Goal: Find specific page/section: Find specific page/section

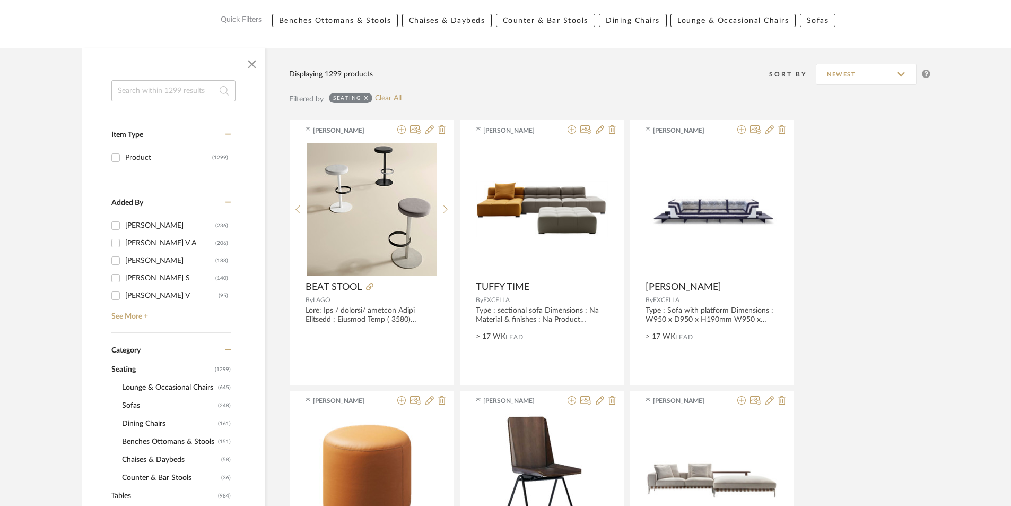
scroll to position [371, 0]
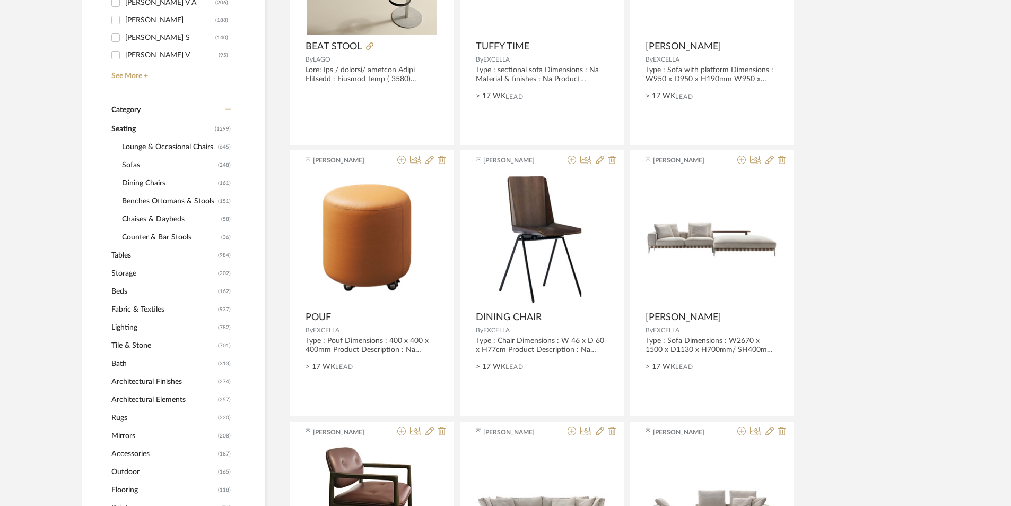
click at [127, 323] on span "Lighting" at bounding box center [163, 327] width 104 height 18
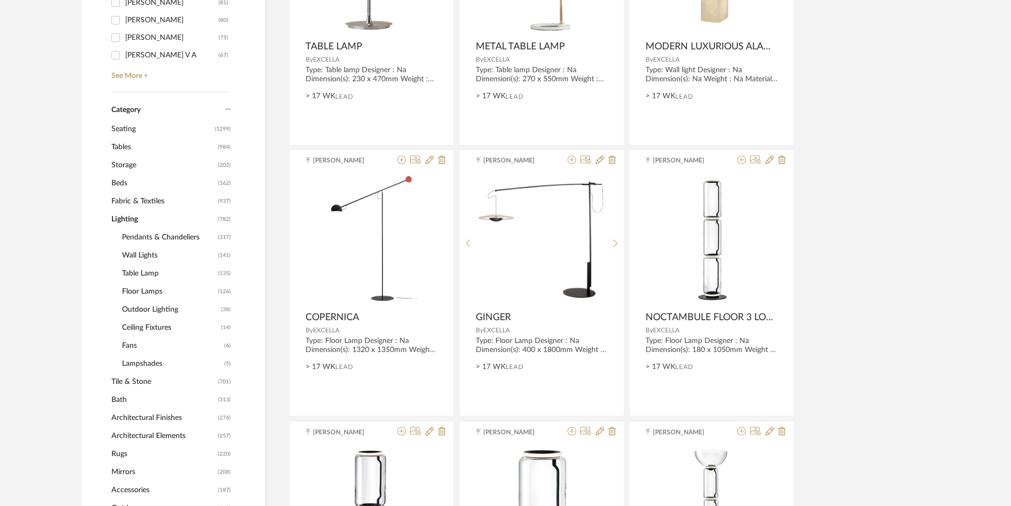
click at [128, 238] on span "Pendants & Chandeliers" at bounding box center [168, 237] width 93 height 18
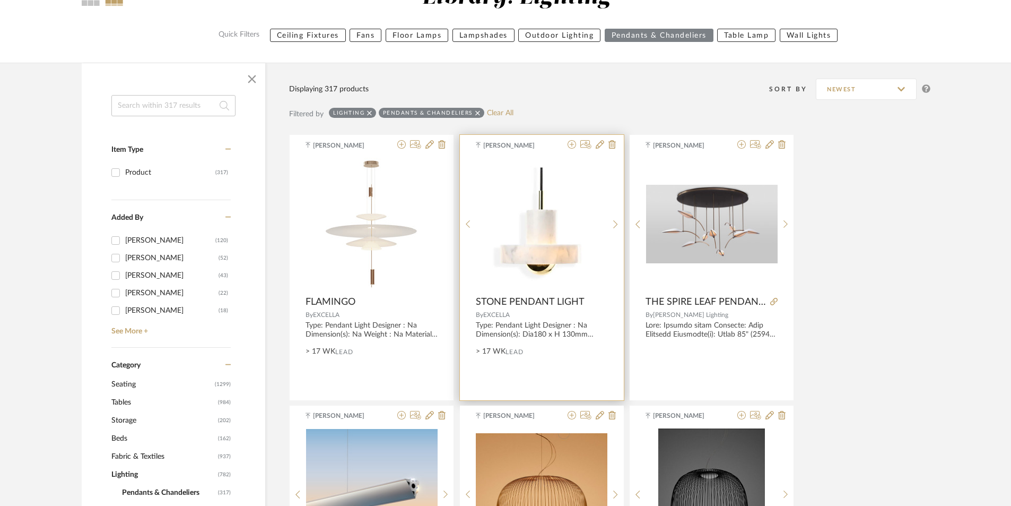
scroll to position [141, 0]
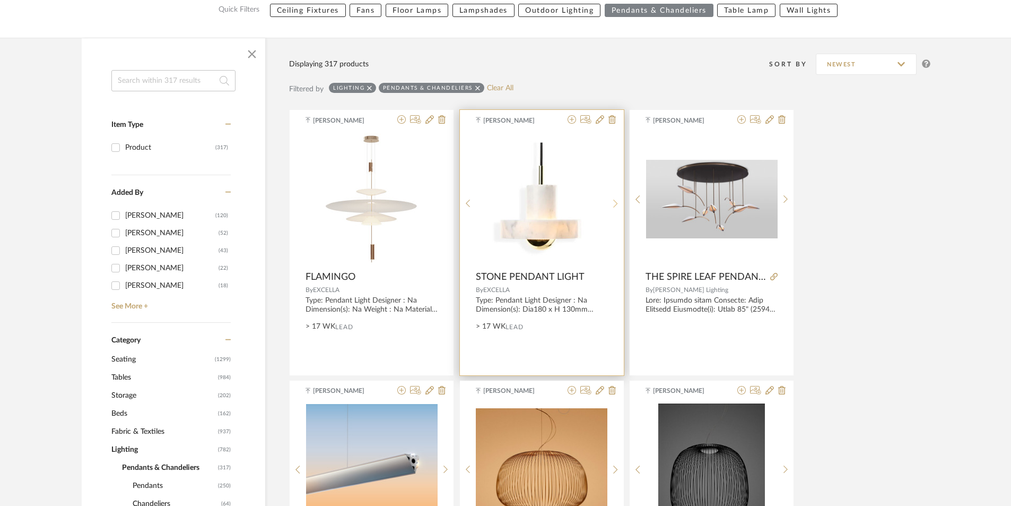
click at [610, 201] on sr-next-btn at bounding box center [616, 203] width 16 height 9
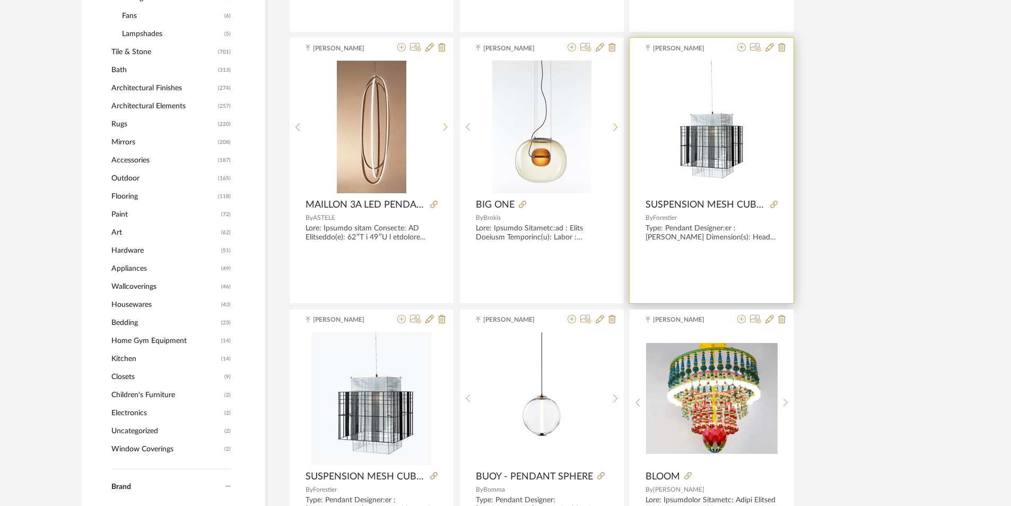
scroll to position [672, 0]
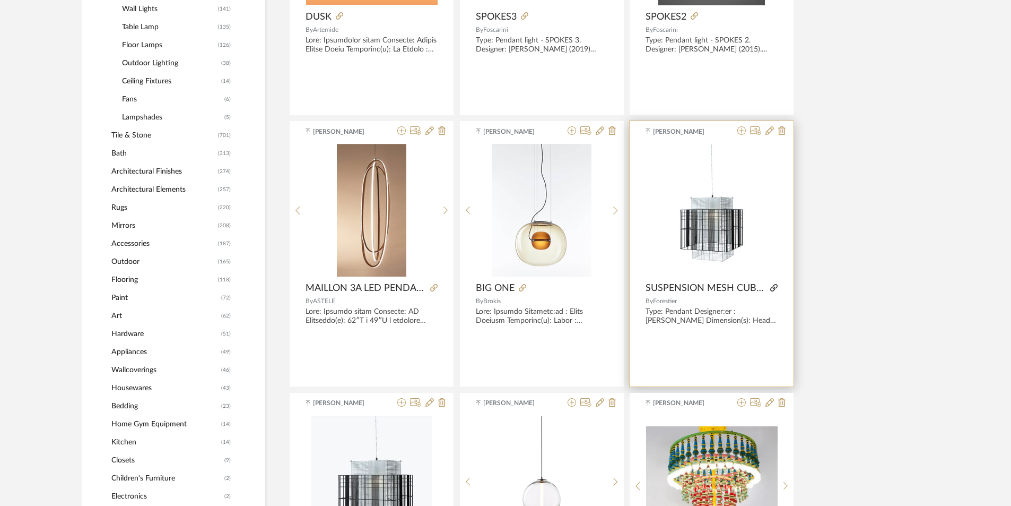
click at [774, 289] on icon at bounding box center [773, 287] width 7 height 7
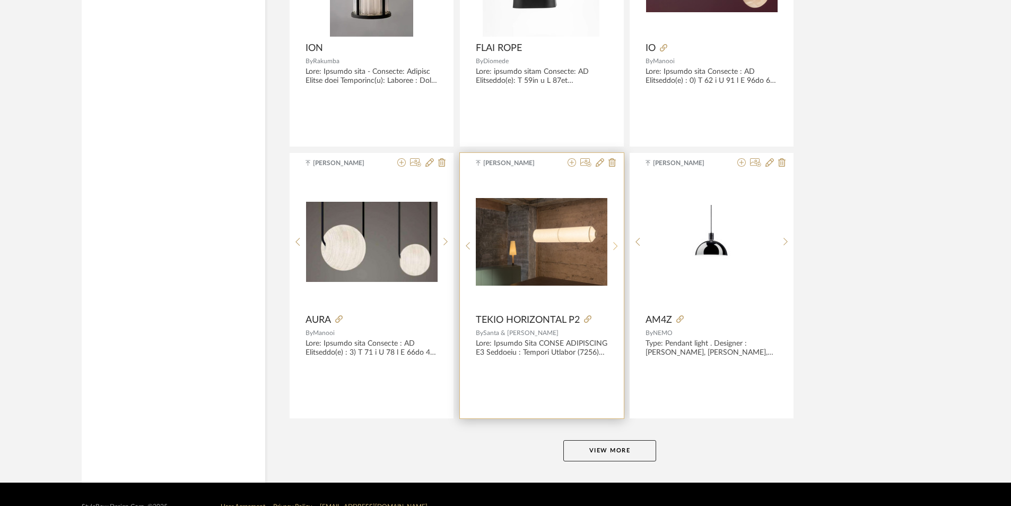
scroll to position [3108, 0]
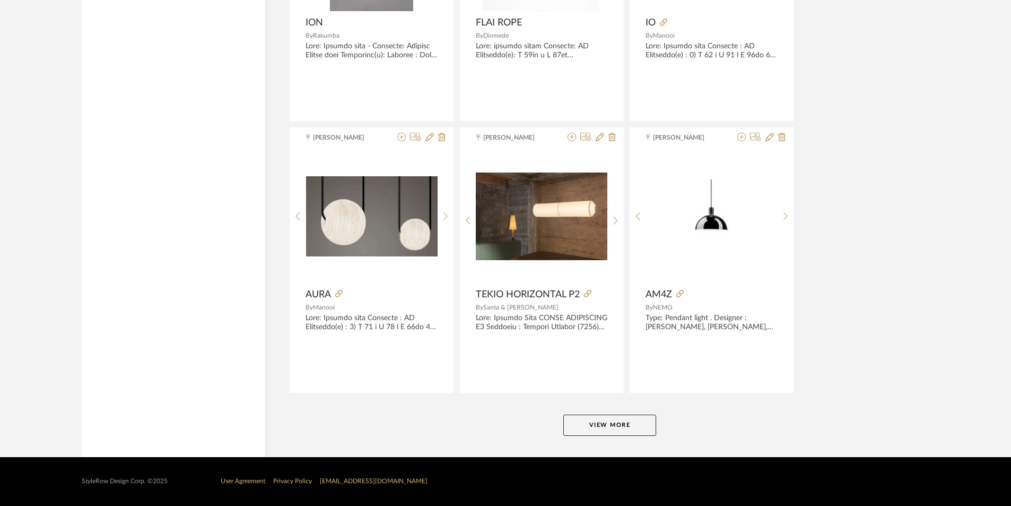
click at [636, 432] on button "View More" at bounding box center [610, 424] width 93 height 21
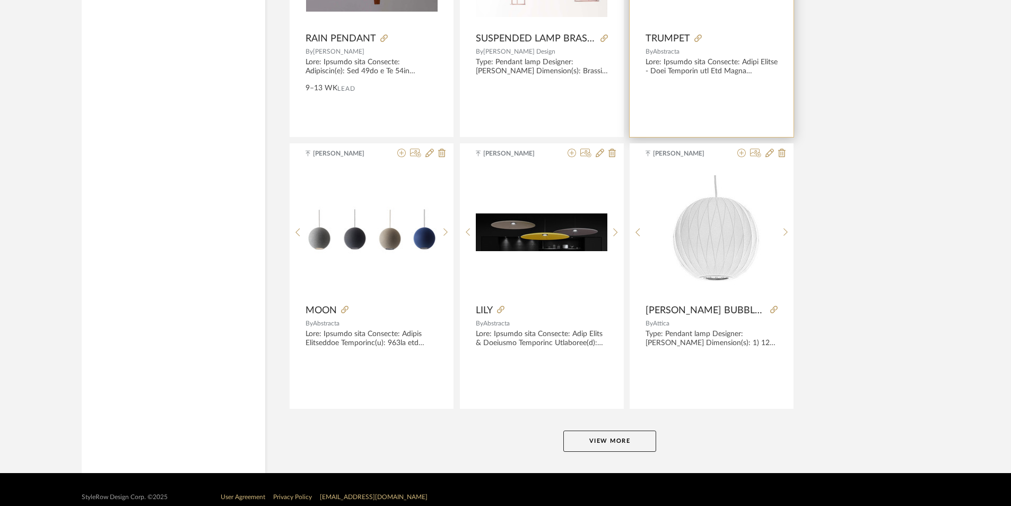
scroll to position [6365, 0]
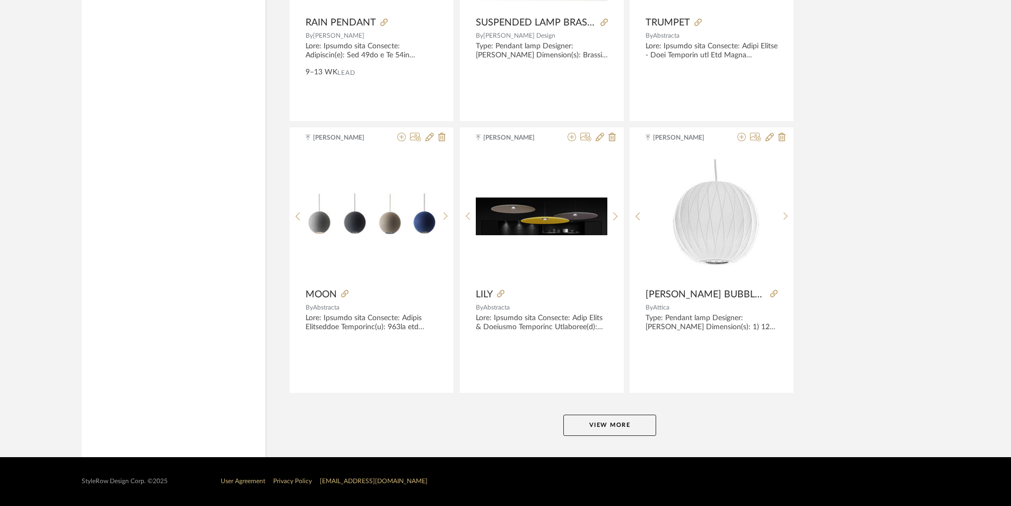
click at [617, 423] on button "View More" at bounding box center [610, 424] width 93 height 21
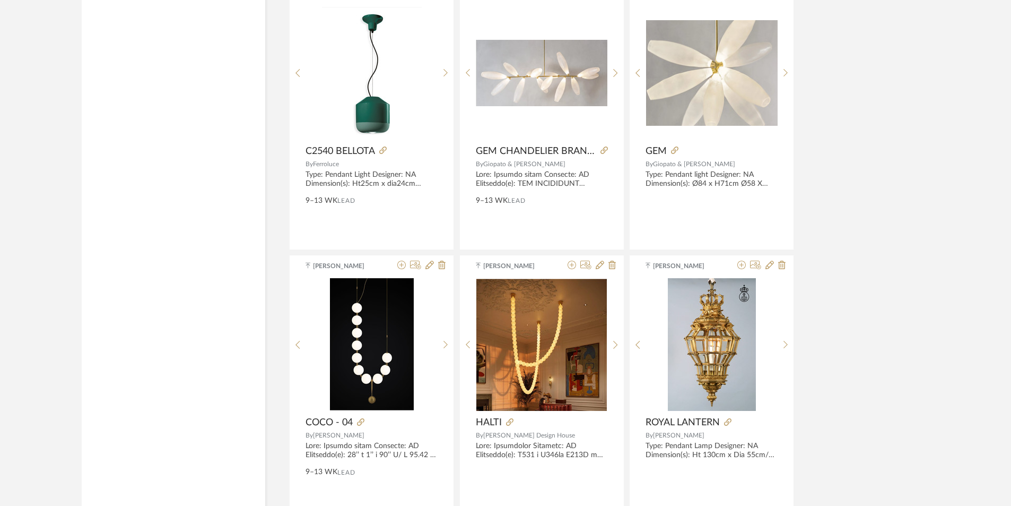
scroll to position [7108, 0]
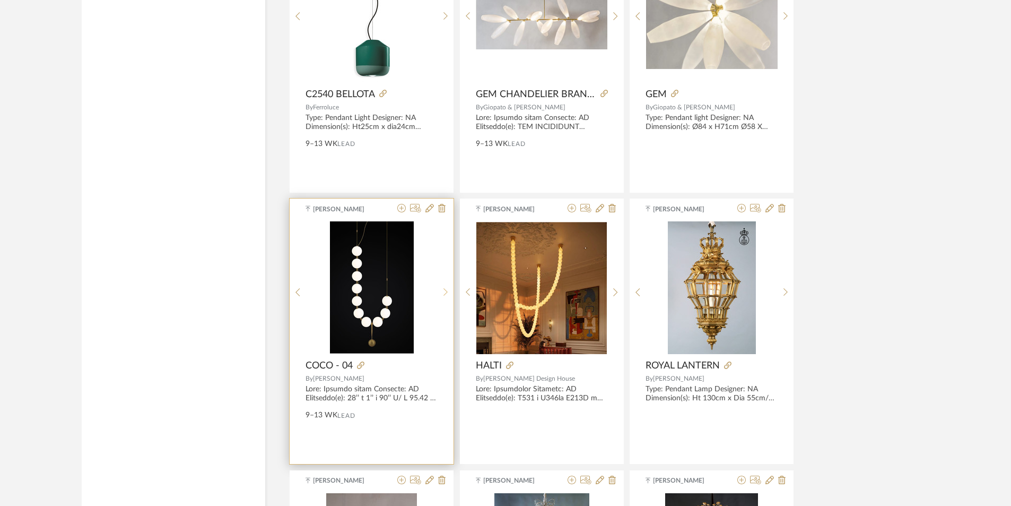
click at [451, 292] on sr-next-btn at bounding box center [446, 292] width 16 height 9
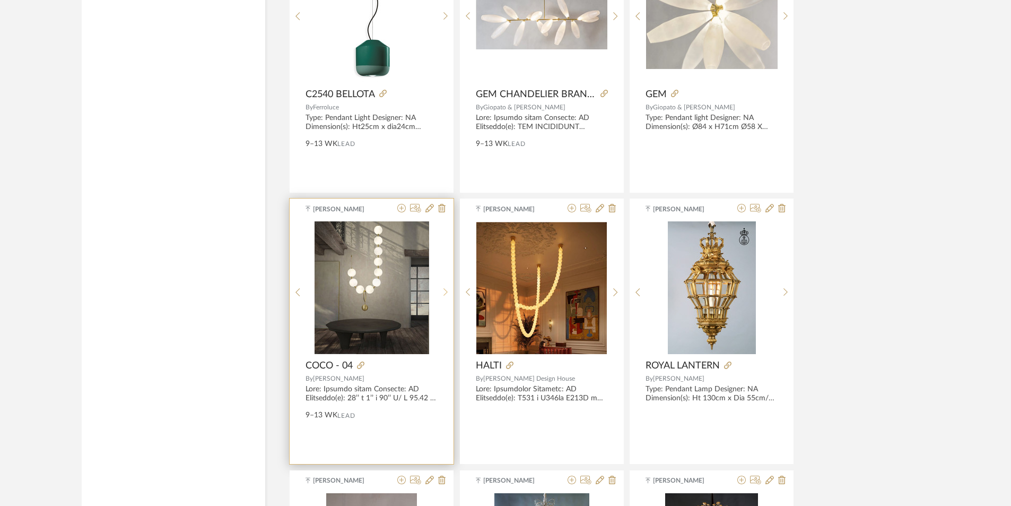
click at [451, 292] on sr-next-btn at bounding box center [446, 292] width 16 height 9
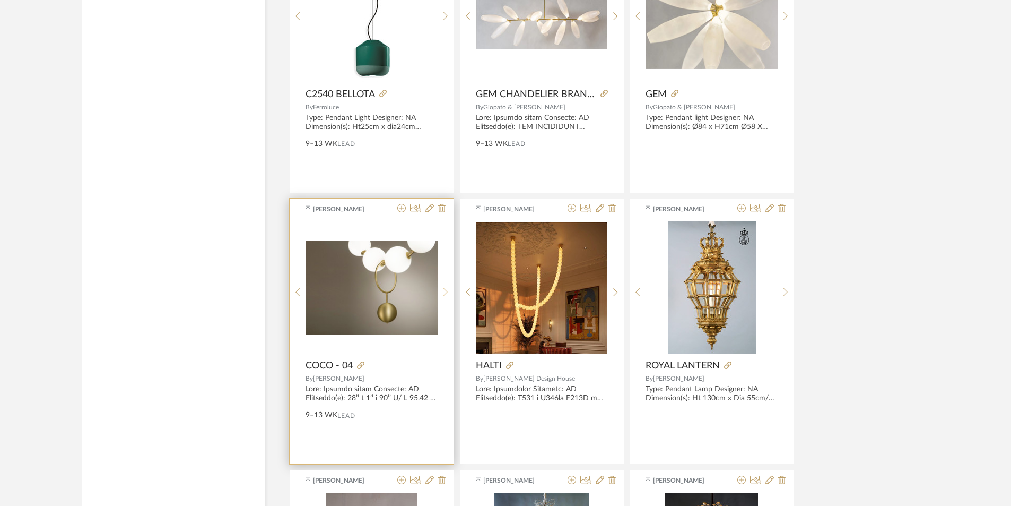
click at [449, 292] on sr-next-btn at bounding box center [446, 292] width 16 height 9
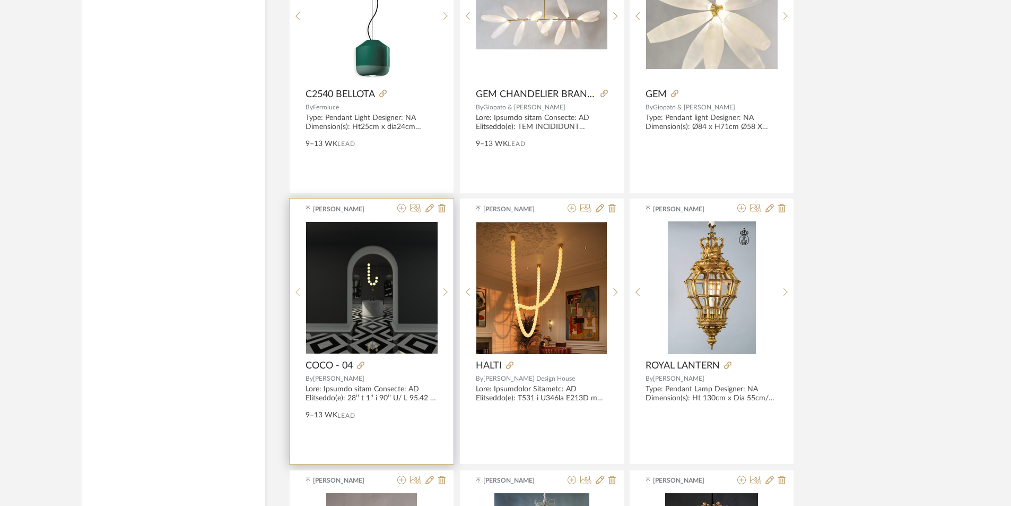
click at [302, 294] on sr-prev-btn at bounding box center [298, 292] width 16 height 9
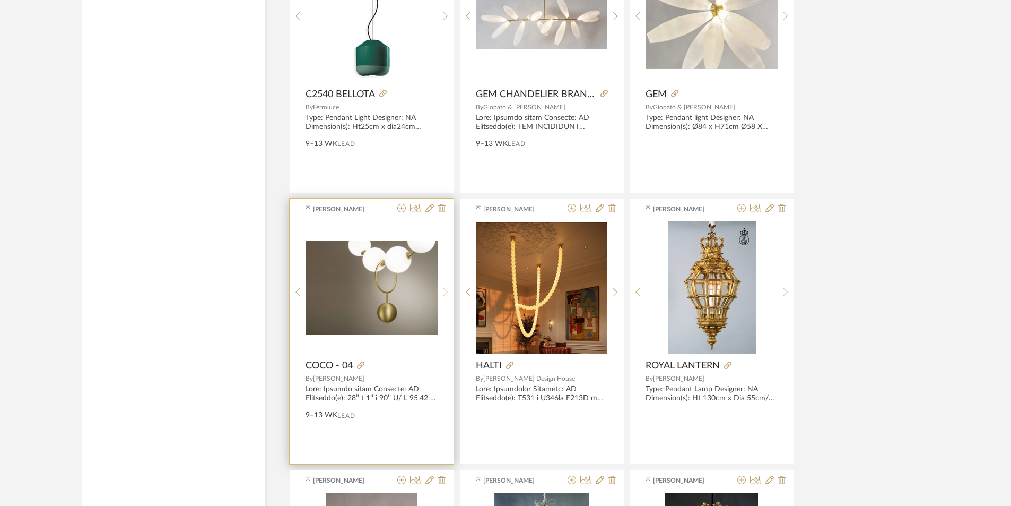
click at [445, 300] on div at bounding box center [446, 291] width 16 height 141
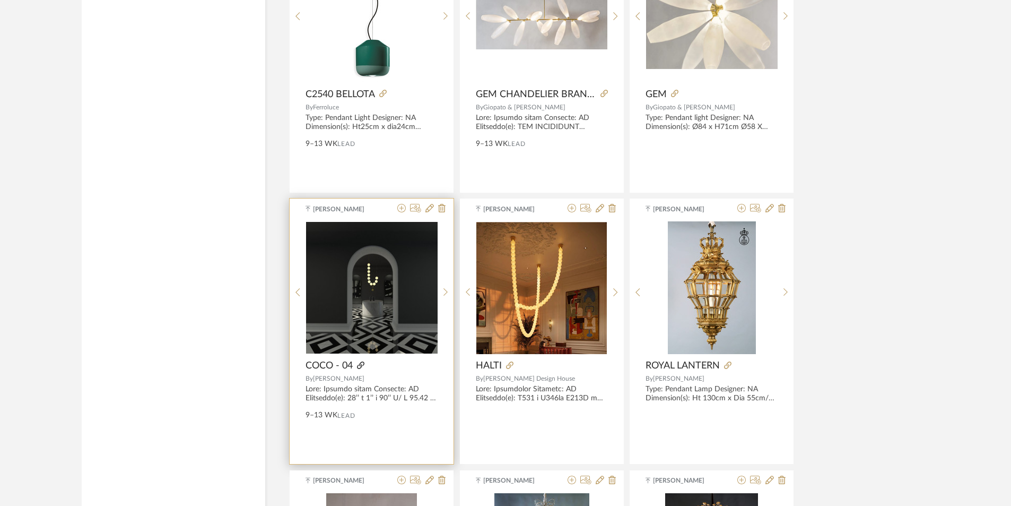
click at [361, 363] on icon at bounding box center [360, 364] width 7 height 7
click at [293, 289] on sr-prev-btn at bounding box center [298, 292] width 16 height 9
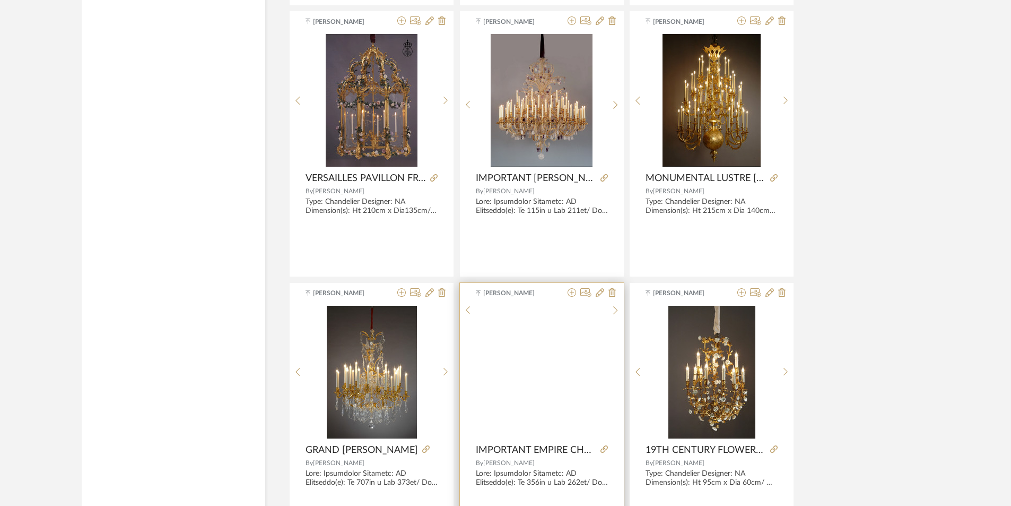
scroll to position [7851, 0]
